Goal: Go to known website: Access a specific website the user already knows

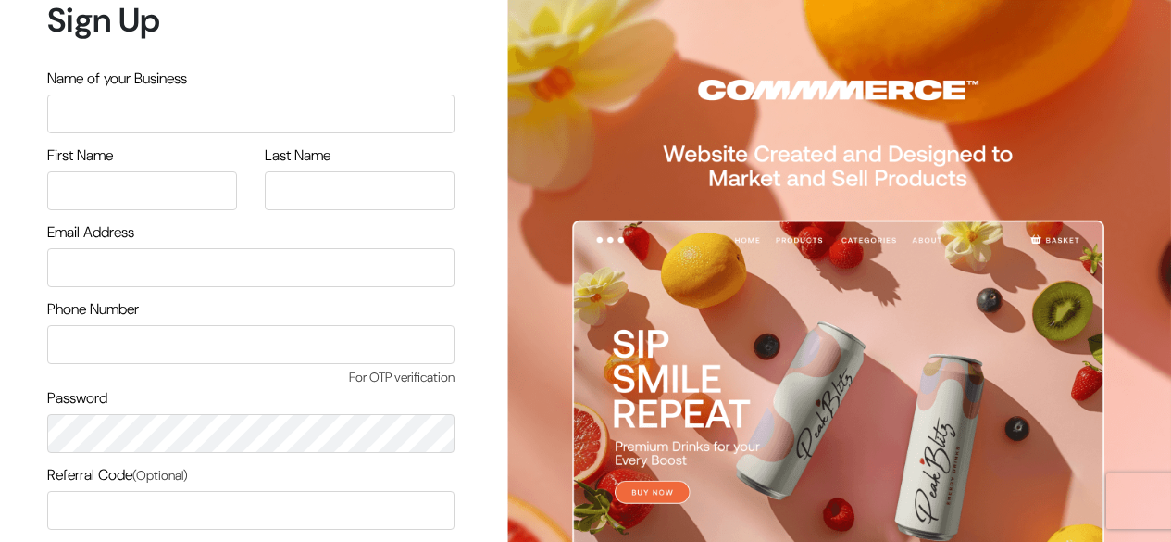
scroll to position [157, 0]
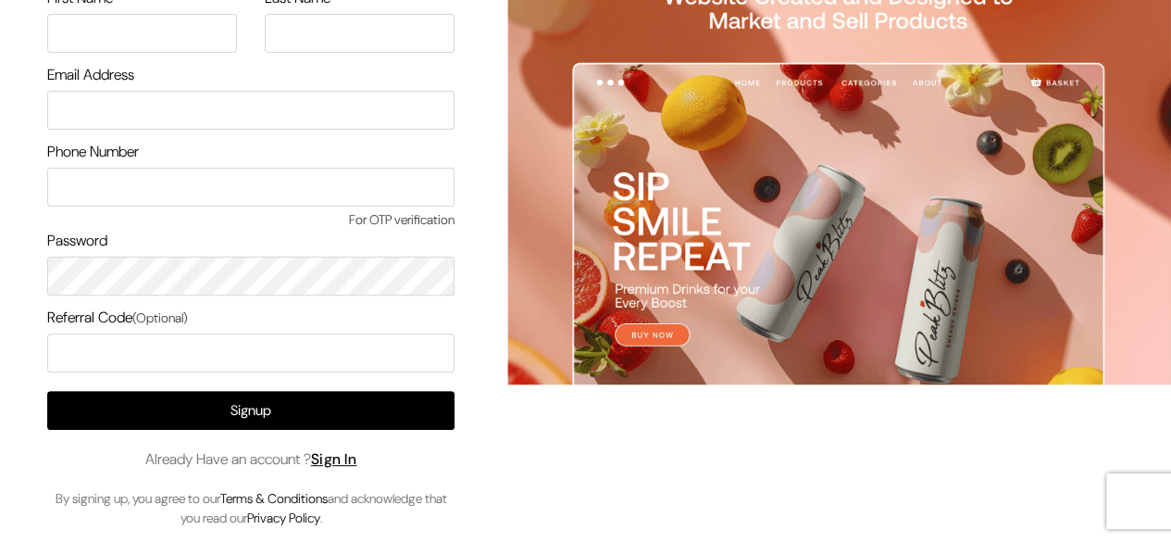
click at [348, 463] on link "Sign In" at bounding box center [334, 458] width 46 height 19
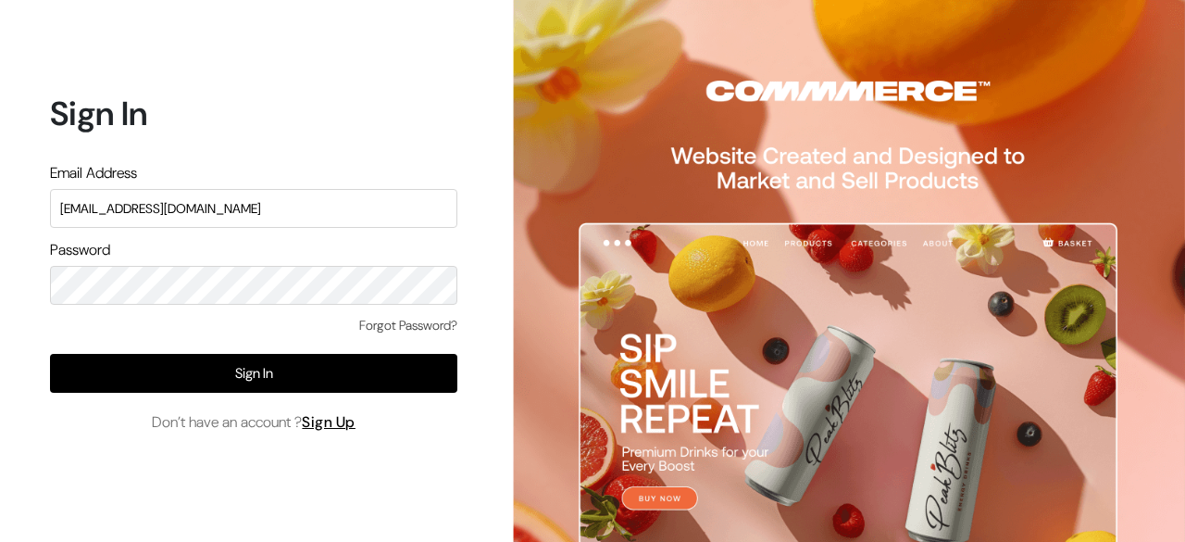
type input "surajp@outdoinc.com"
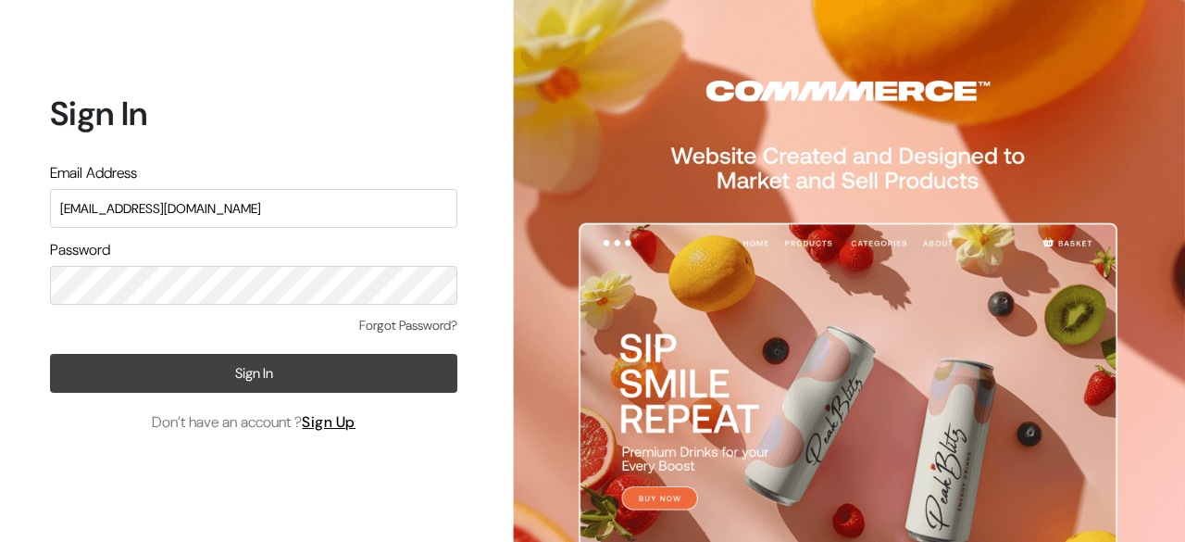
click at [318, 374] on button "Sign In" at bounding box center [253, 373] width 407 height 39
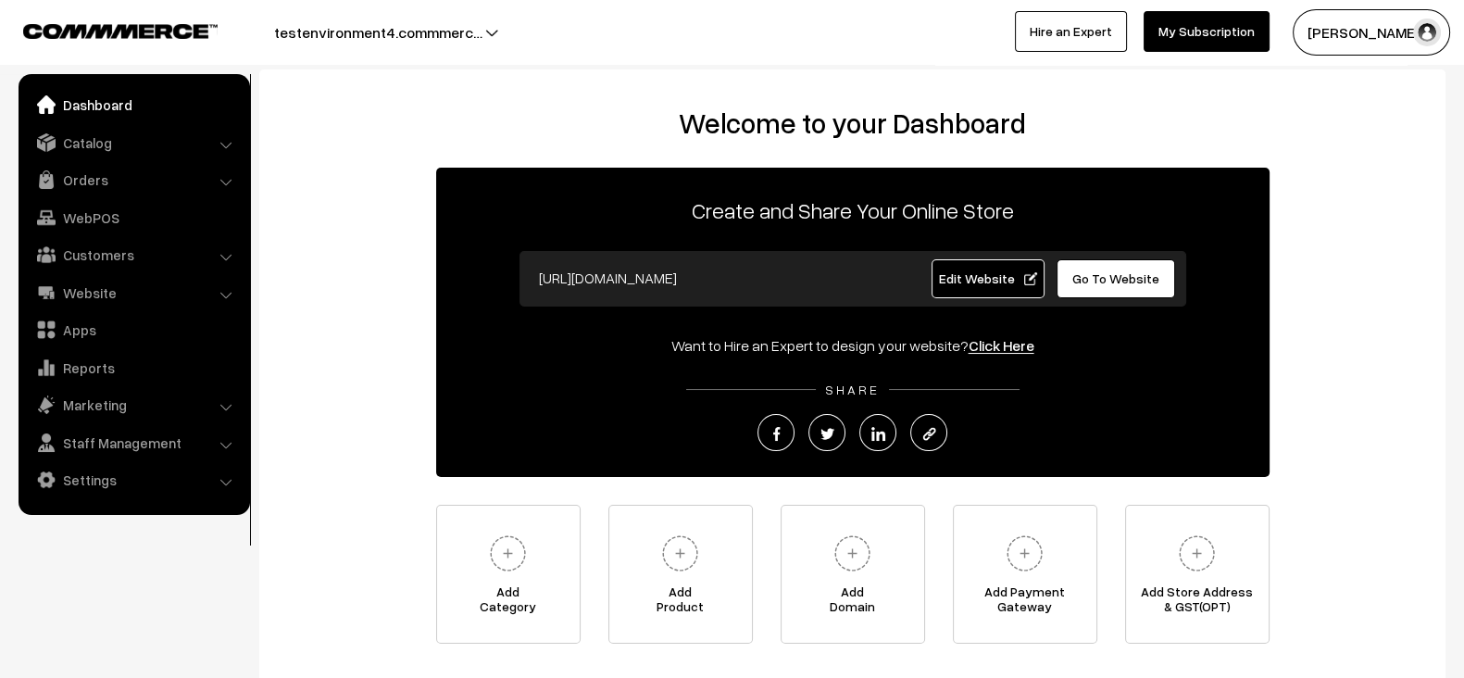
click at [967, 280] on span "Edit Website" at bounding box center [987, 278] width 99 height 16
